Goal: Task Accomplishment & Management: Use online tool/utility

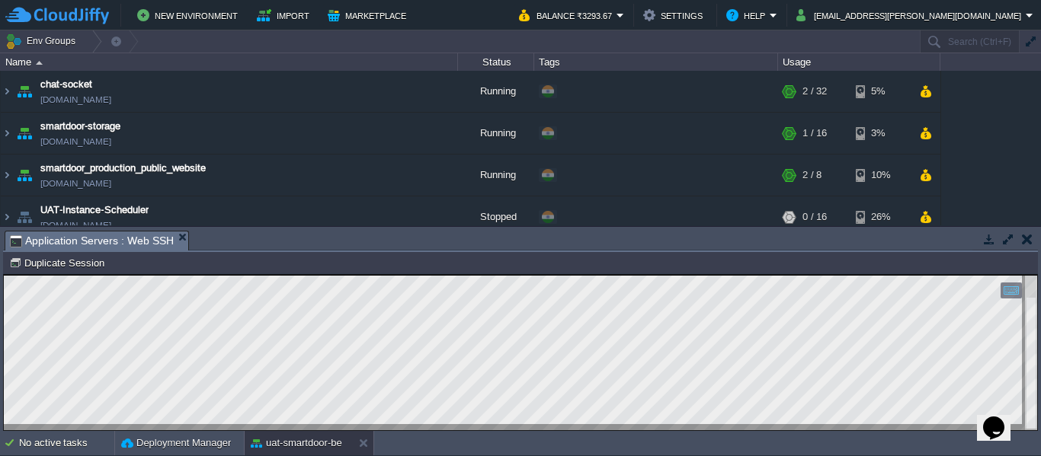
scroll to position [330, 0]
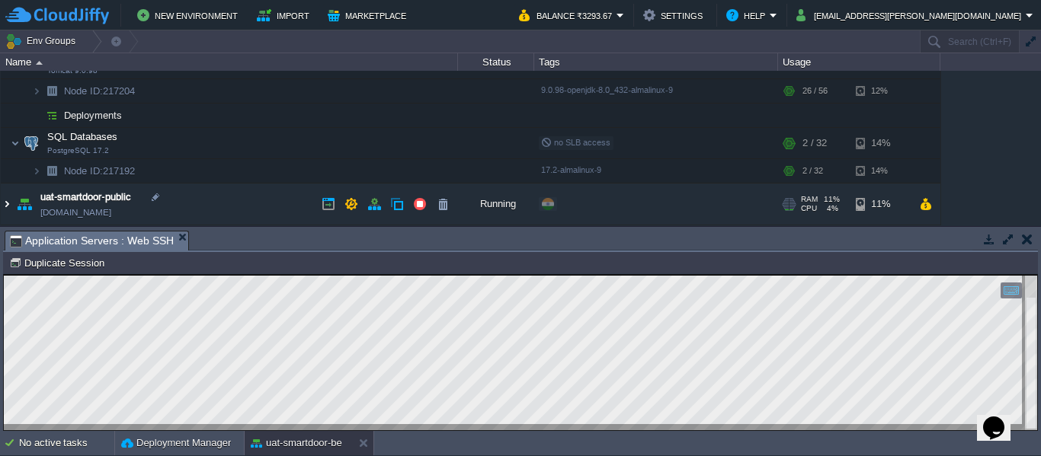
click at [8, 207] on img at bounding box center [7, 204] width 12 height 41
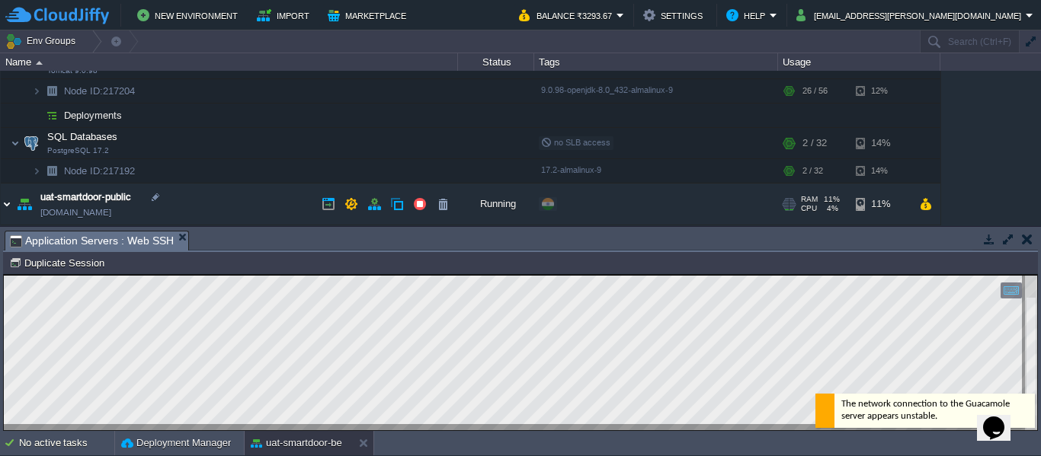
scroll to position [410, 0]
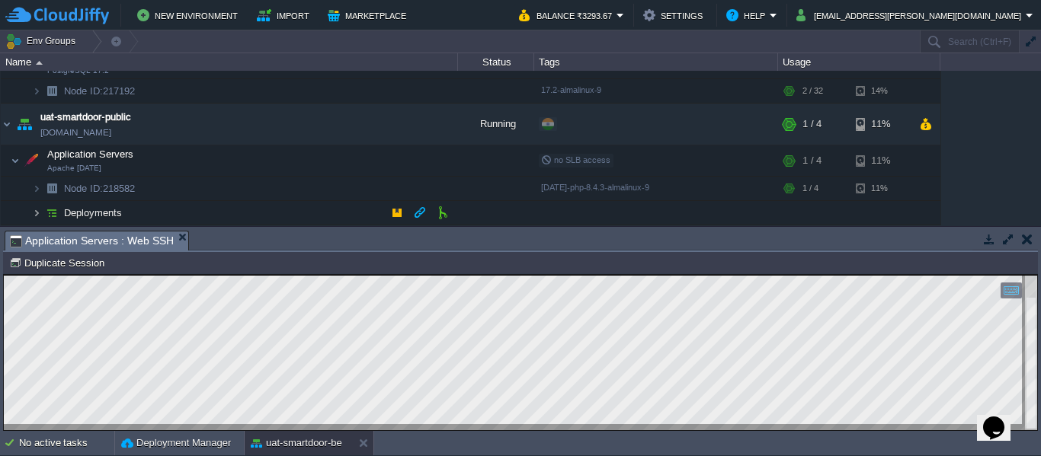
click at [37, 208] on img at bounding box center [36, 213] width 9 height 24
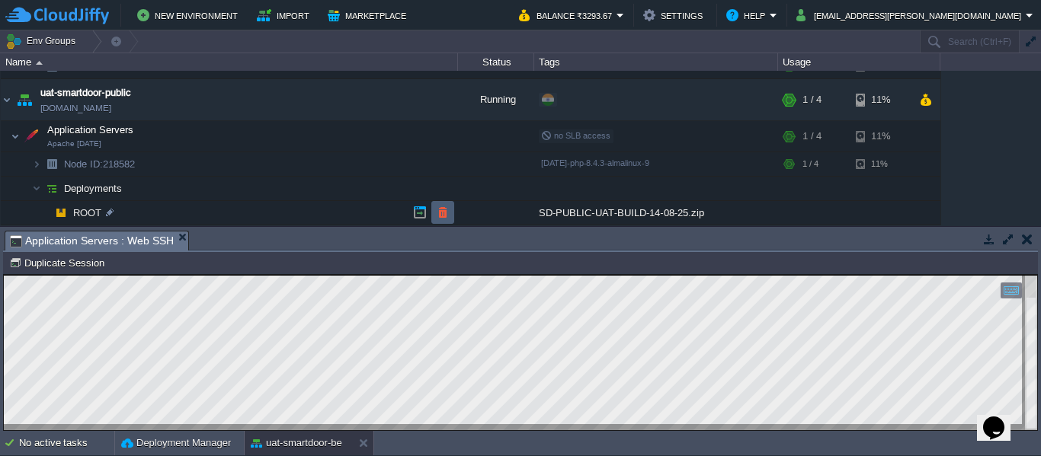
click at [444, 212] on button "button" at bounding box center [443, 213] width 14 height 14
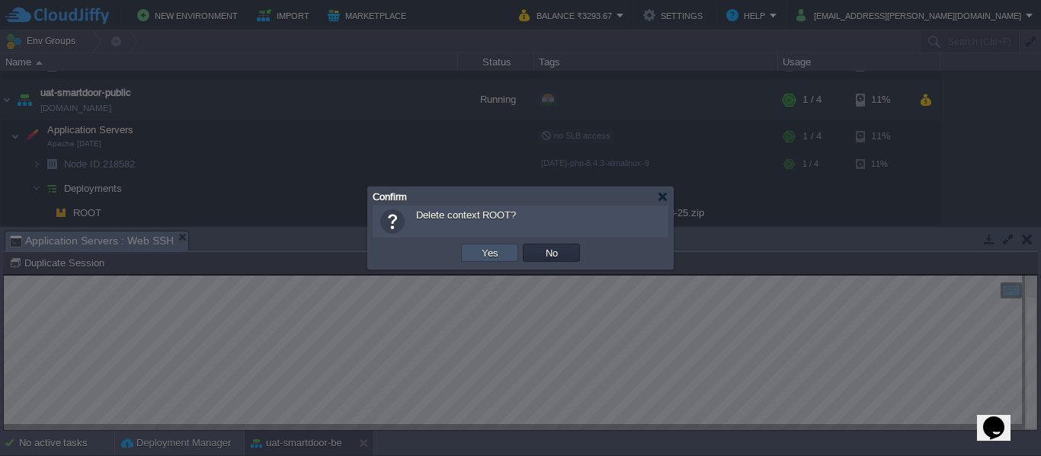
click at [488, 254] on button "Yes" at bounding box center [490, 253] width 26 height 14
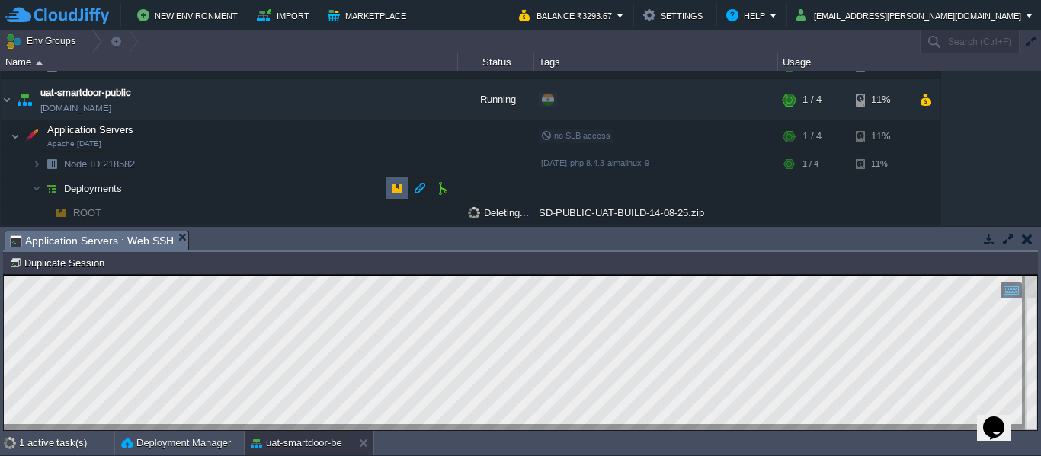
scroll to position [410, 0]
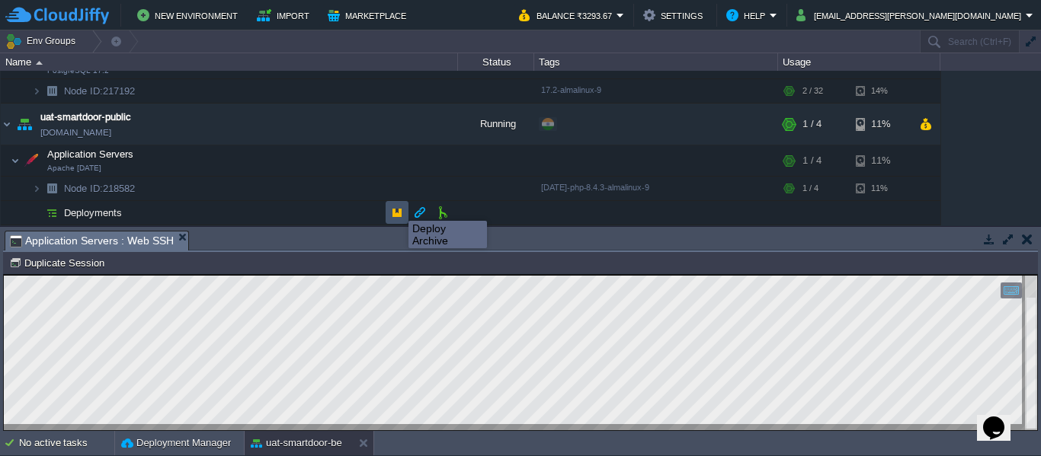
click at [398, 213] on button "button" at bounding box center [397, 213] width 14 height 14
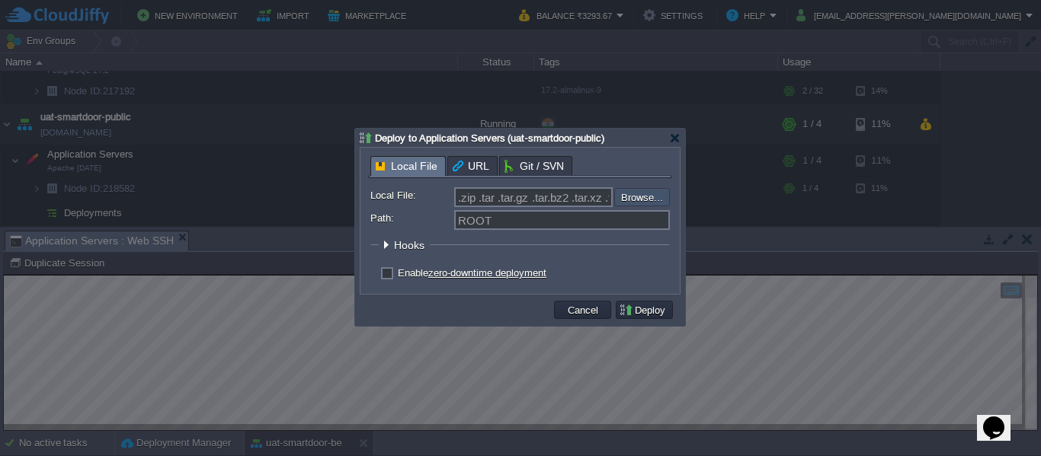
click at [655, 192] on input "file" at bounding box center [573, 197] width 193 height 18
type input "C:\fakepath\SD-PUBLIC-UAT-BUILD-18-08-25.zip"
type input "SD-PUBLIC-UAT-BUILD-18-08-25.zip"
click at [652, 315] on button "Deploy" at bounding box center [644, 310] width 51 height 14
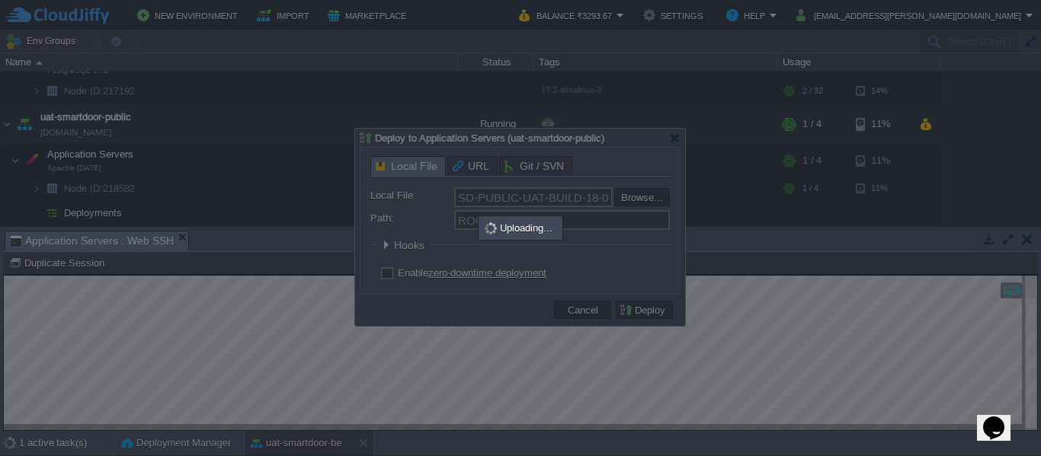
scroll to position [428, 0]
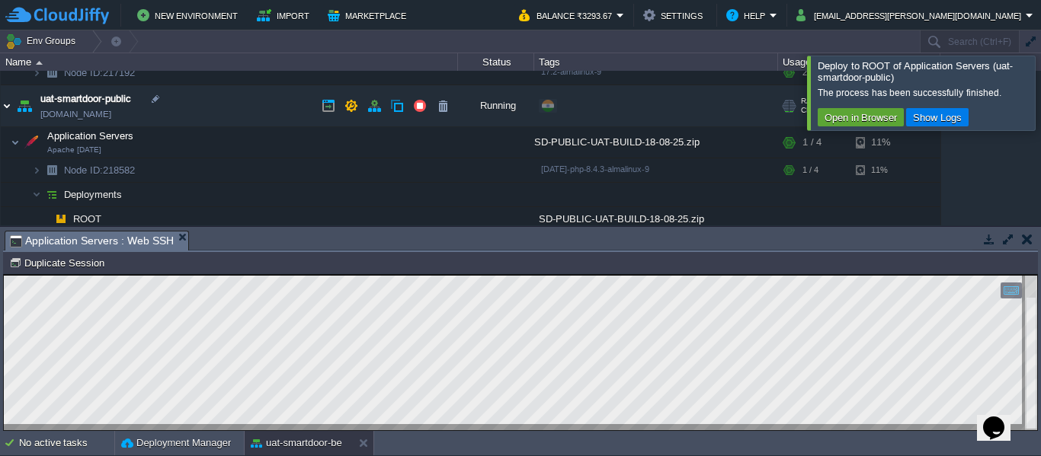
click at [9, 105] on img at bounding box center [7, 105] width 12 height 41
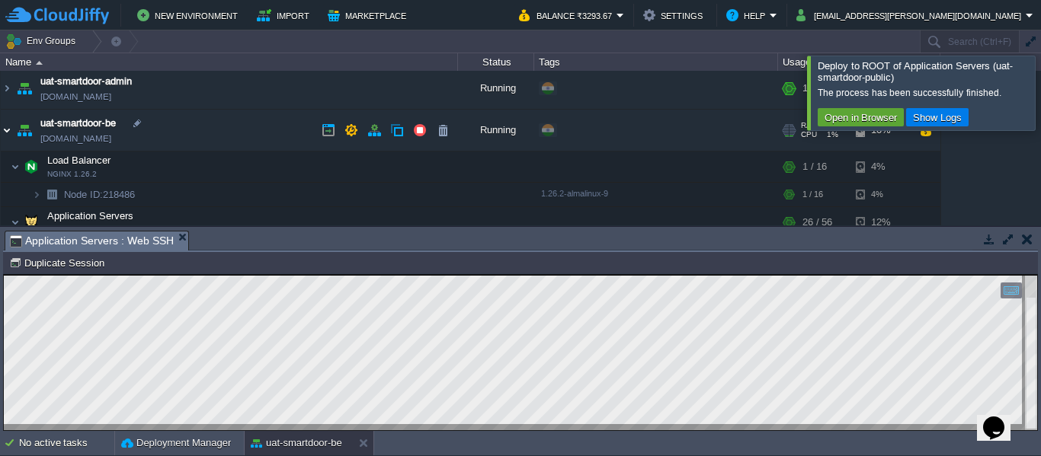
click at [4, 130] on img at bounding box center [7, 130] width 12 height 41
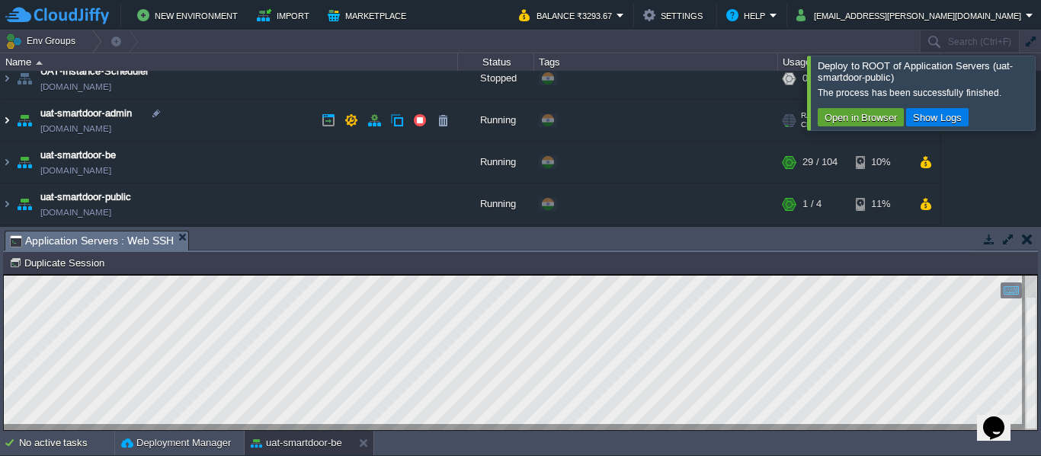
scroll to position [139, 0]
click at [7, 126] on img at bounding box center [7, 120] width 12 height 41
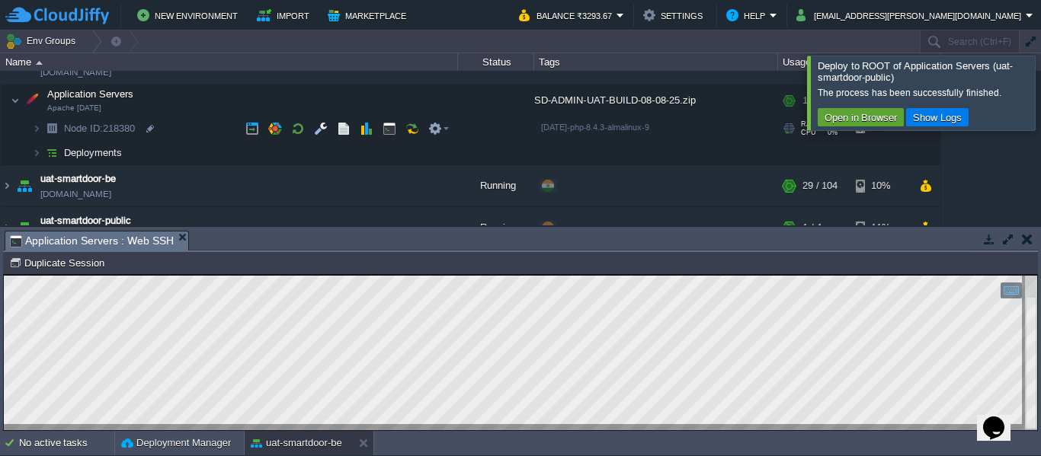
scroll to position [195, 0]
click at [37, 149] on img at bounding box center [36, 153] width 9 height 24
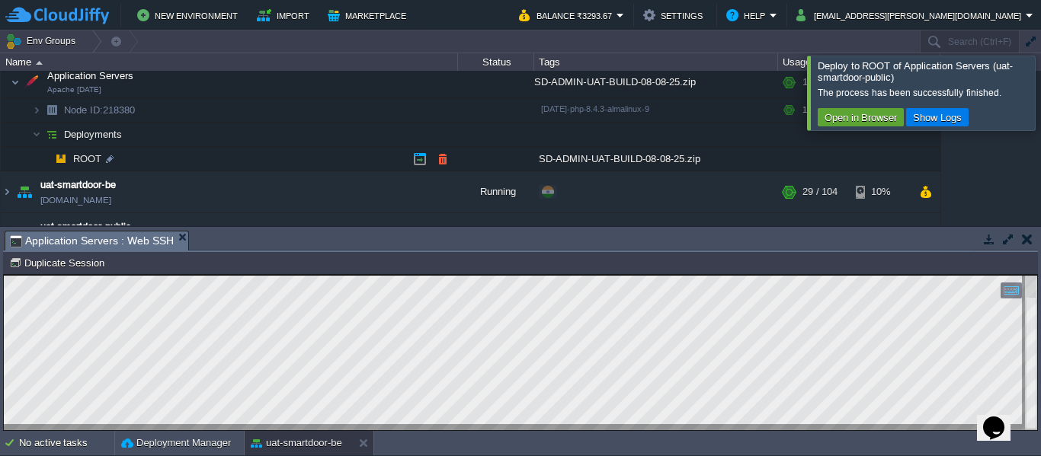
scroll to position [213, 0]
click at [440, 159] on button "button" at bounding box center [443, 159] width 14 height 14
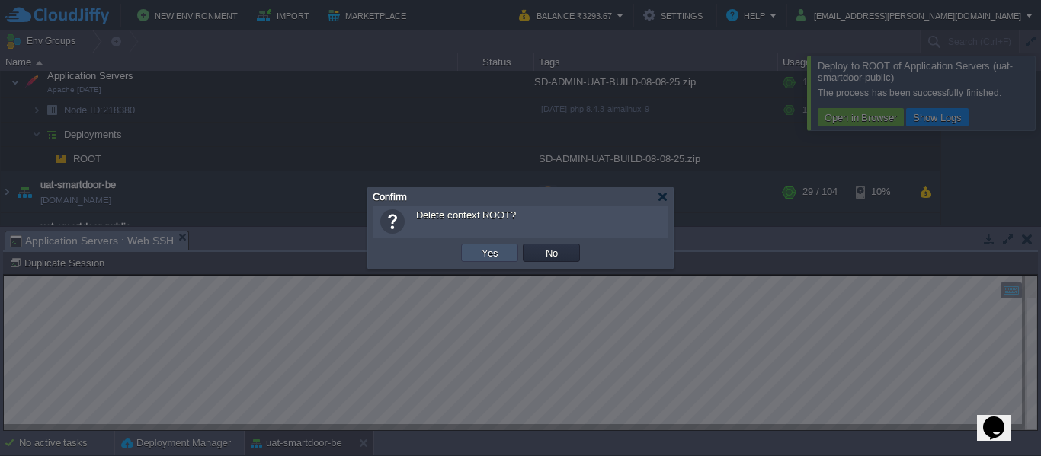
click at [481, 258] on button "Yes" at bounding box center [490, 253] width 26 height 14
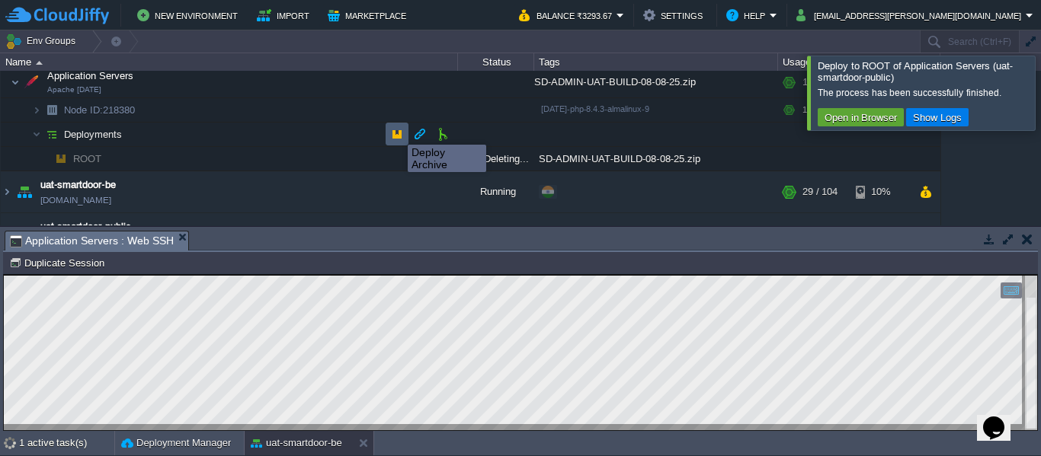
click at [396, 131] on button "button" at bounding box center [397, 134] width 14 height 14
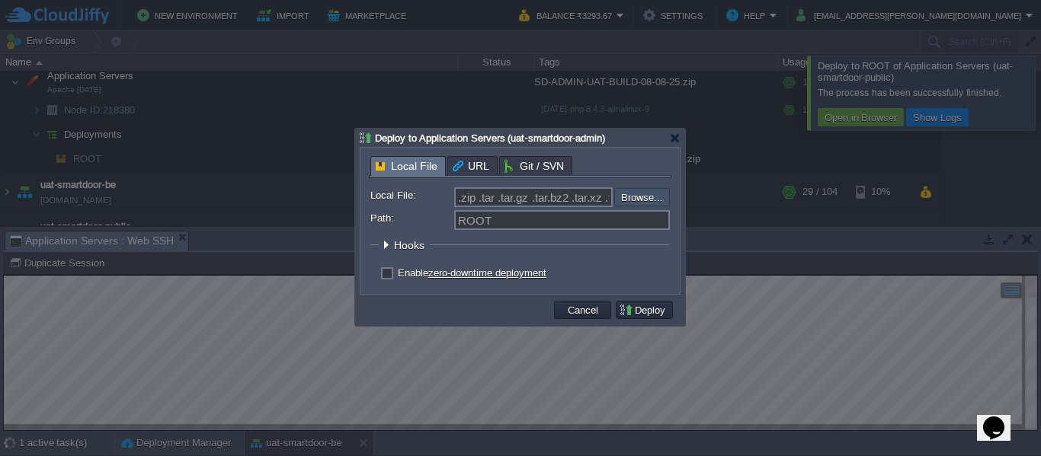
click at [629, 203] on input "file" at bounding box center [573, 197] width 193 height 18
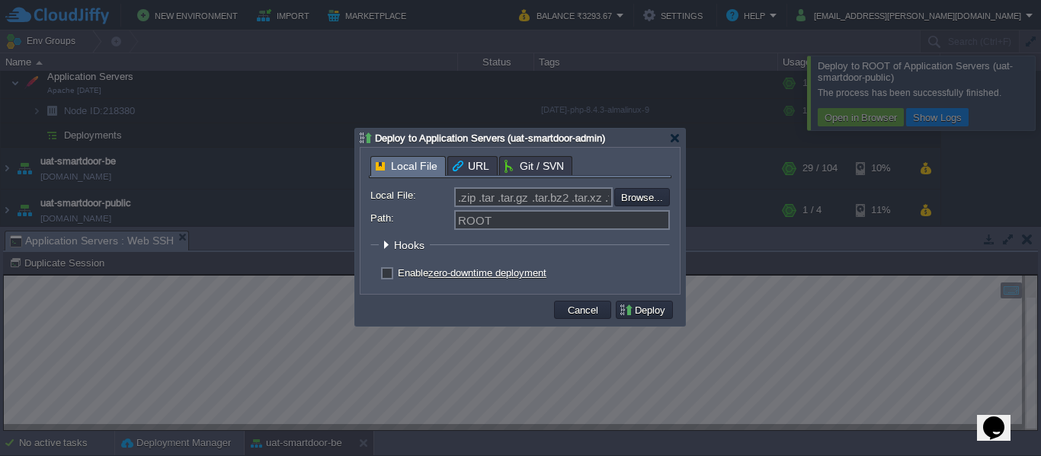
type input "C:\fakepath\SD-PUBLIC-UAT-BUILD-18-08-25.zip"
type input "SD-PUBLIC-UAT-BUILD-18-08-25.zip"
click at [627, 304] on td "Deploy" at bounding box center [644, 310] width 57 height 18
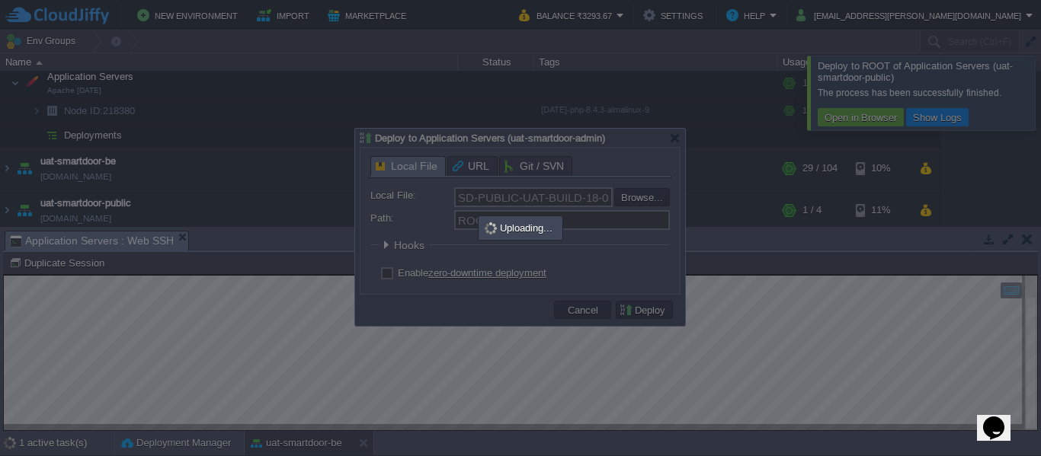
scroll to position [0, 0]
